Goal: Task Accomplishment & Management: Use online tool/utility

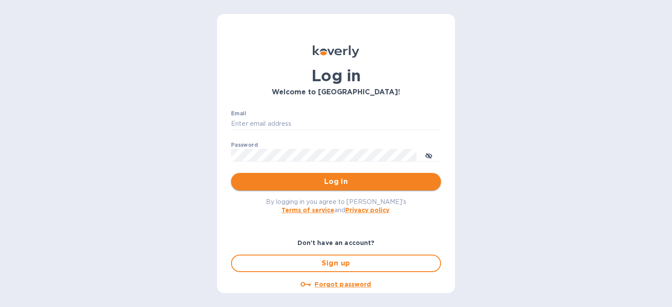
type input "[PERSON_NAME][EMAIL_ADDRESS][DOMAIN_NAME]"
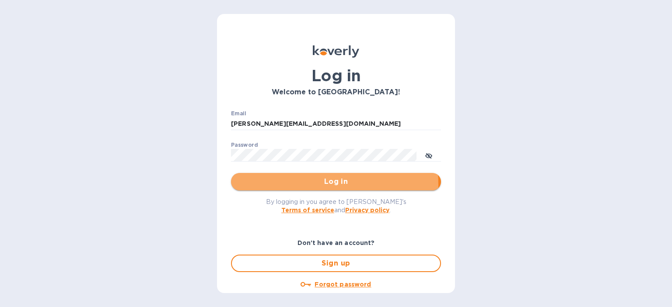
click at [319, 185] on span "Log in" at bounding box center [336, 182] width 196 height 10
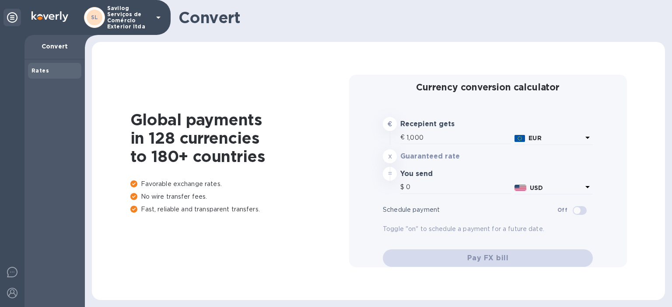
type input "1,186.42"
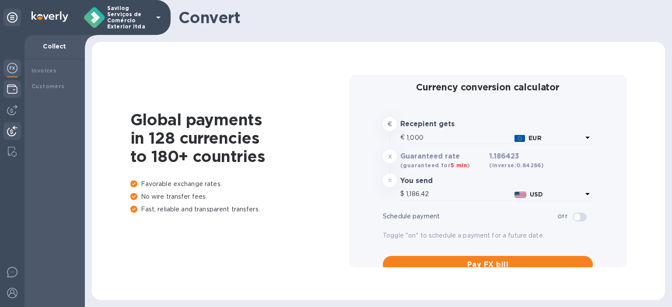
click at [12, 96] on div at bounding box center [11, 89] width 17 height 19
